Goal: Navigation & Orientation: Find specific page/section

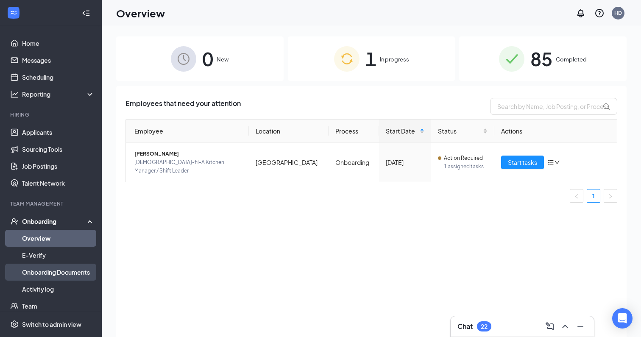
click at [55, 273] on link "Onboarding Documents" at bounding box center [58, 272] width 72 height 17
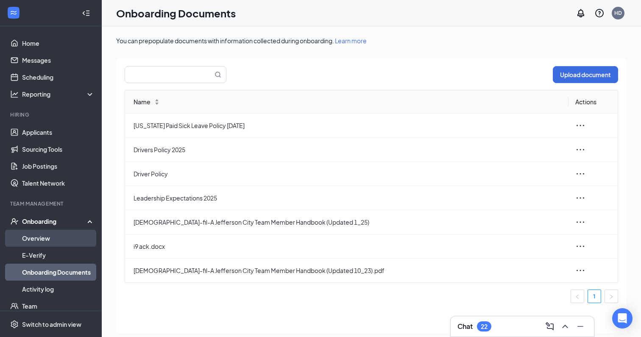
click at [39, 241] on link "Overview" at bounding box center [58, 238] width 72 height 17
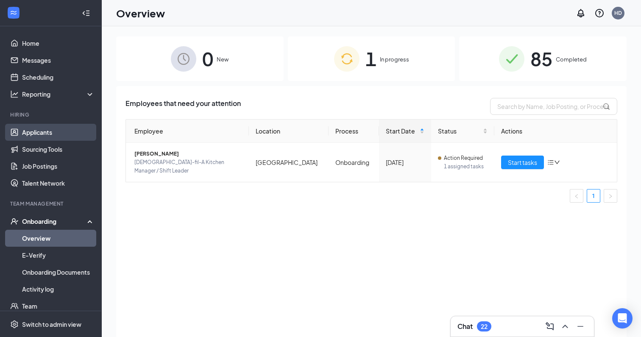
click at [45, 132] on link "Applicants" at bounding box center [58, 132] width 72 height 17
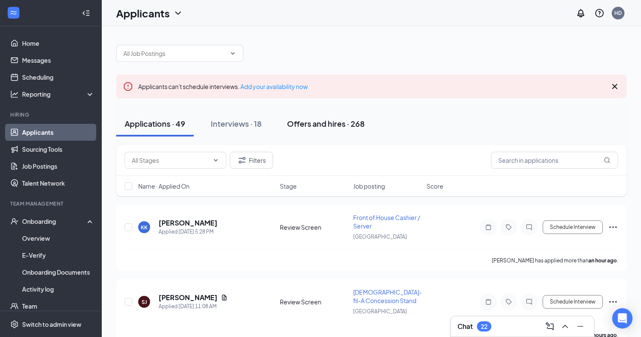
click at [301, 121] on div "Offers and hires · 268" at bounding box center [326, 123] width 78 height 11
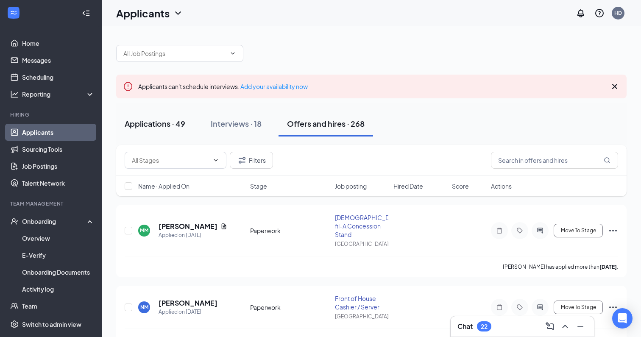
click at [144, 124] on div "Applications · 49" at bounding box center [155, 123] width 61 height 11
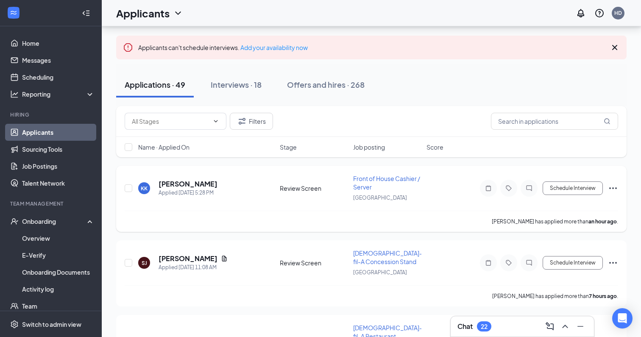
scroll to position [39, 0]
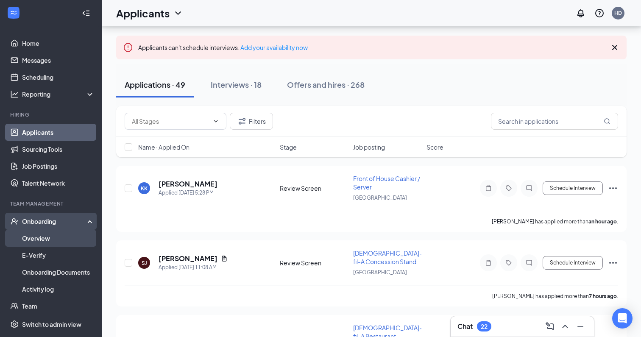
click at [59, 243] on link "Overview" at bounding box center [58, 238] width 72 height 17
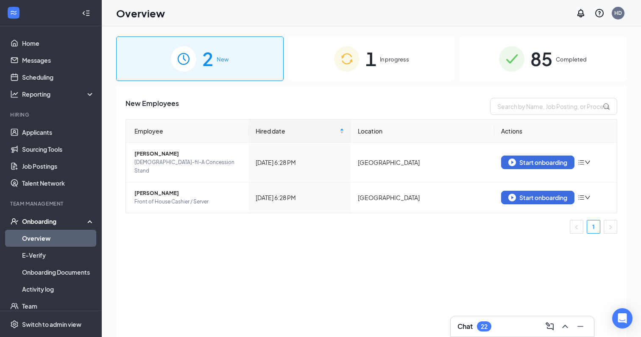
click at [407, 66] on div "1 In progress" at bounding box center [371, 58] width 167 height 45
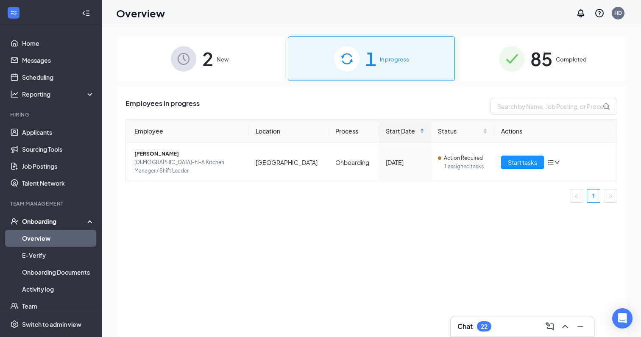
click at [250, 70] on div "2 New" at bounding box center [199, 58] width 167 height 45
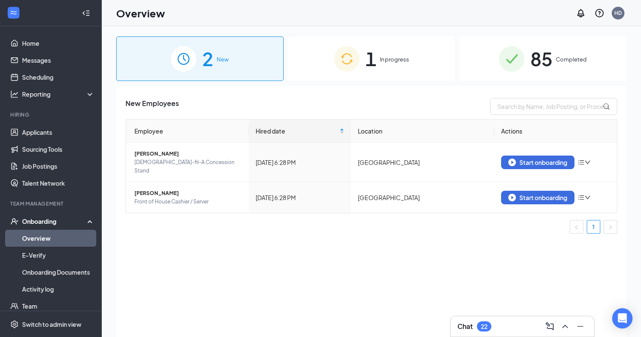
click at [406, 66] on div "1 In progress" at bounding box center [371, 58] width 167 height 45
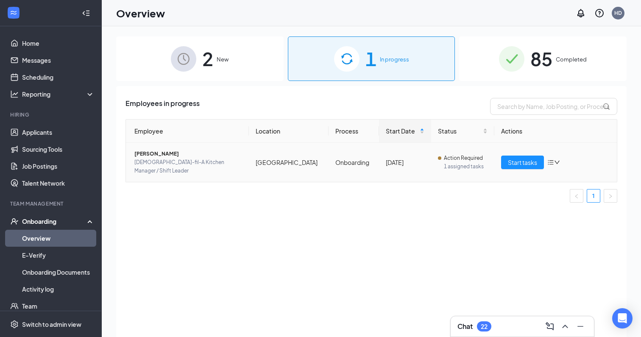
click at [557, 159] on icon "down" at bounding box center [557, 162] width 6 height 6
click at [444, 154] on span "Action Required" at bounding box center [463, 158] width 39 height 8
click at [551, 160] on icon "bars" at bounding box center [551, 162] width 6 height 5
click at [559, 159] on icon "down" at bounding box center [557, 162] width 6 height 6
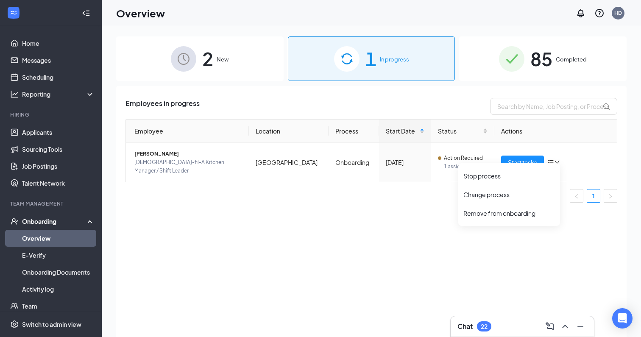
click at [394, 219] on div "Employees in progress Employee Location Process Start Date Status Actions [PERS…" at bounding box center [371, 222] width 510 height 272
click at [239, 67] on div "2 New" at bounding box center [199, 58] width 167 height 45
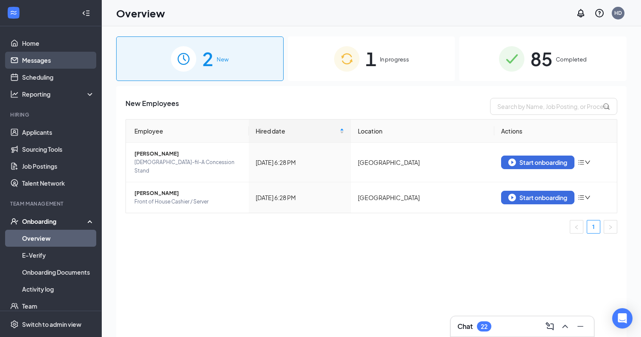
click at [43, 66] on link "Messages" at bounding box center [58, 60] width 72 height 17
